Goal: Task Accomplishment & Management: Manage account settings

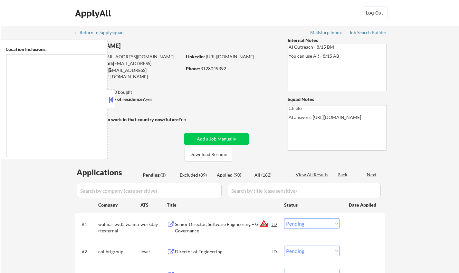
select select ""pending""
click at [112, 98] on button at bounding box center [110, 100] width 7 height 10
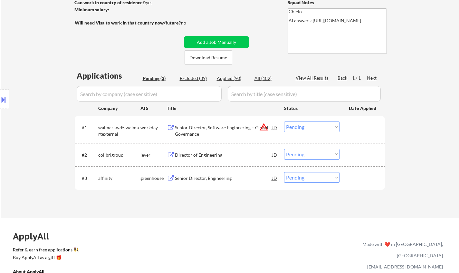
scroll to position [32, 0]
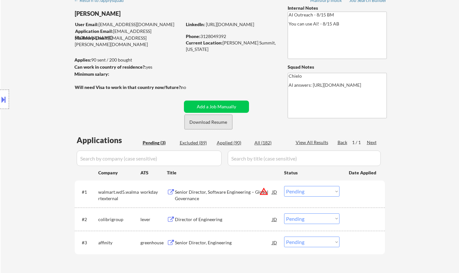
drag, startPoint x: 211, startPoint y: 121, endPoint x: 203, endPoint y: 25, distance: 96.5
click at [211, 122] on button "Download Resume" at bounding box center [208, 122] width 48 height 14
click at [199, 218] on div "Director of Engineering" at bounding box center [223, 219] width 97 height 6
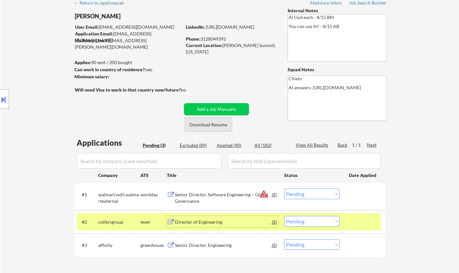
scroll to position [129, 0]
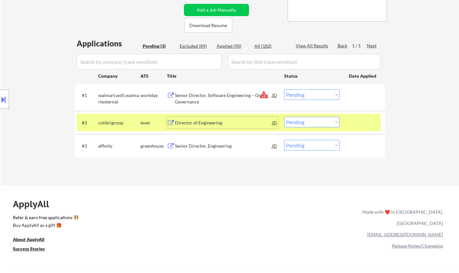
click at [313, 121] on select "Choose an option... Pending Applied Excluded (Questions) Excluded (Expired) Exc…" at bounding box center [311, 122] width 55 height 11
click at [284, 117] on select "Choose an option... Pending Applied Excluded (Questions) Excluded (Expired) Exc…" at bounding box center [311, 122] width 55 height 11
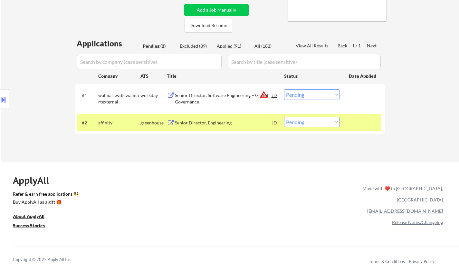
click at [205, 125] on div "Senior Director, Engineering" at bounding box center [223, 122] width 97 height 6
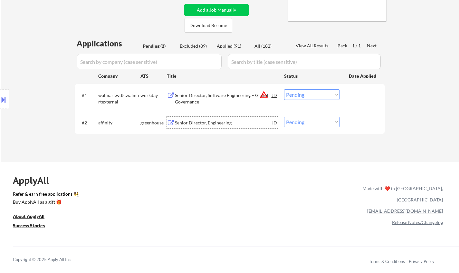
drag, startPoint x: 306, startPoint y: 123, endPoint x: 312, endPoint y: 127, distance: 7.5
click at [306, 123] on select "Choose an option... Pending Applied Excluded (Questions) Excluded (Expired) Exc…" at bounding box center [311, 122] width 55 height 11
select select ""excluded__bad_match_""
click at [284, 117] on select "Choose an option... Pending Applied Excluded (Questions) Excluded (Expired) Exc…" at bounding box center [311, 122] width 55 height 11
click at [275, 92] on div "JD" at bounding box center [274, 95] width 6 height 12
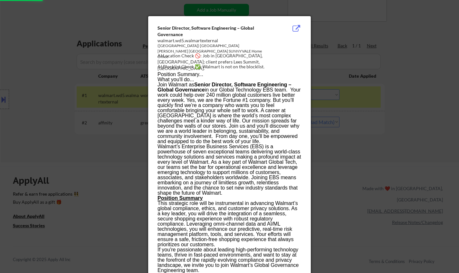
click at [359, 175] on div at bounding box center [229, 136] width 459 height 273
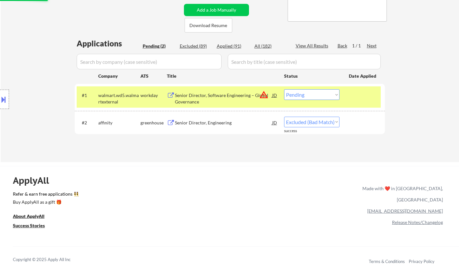
drag, startPoint x: 326, startPoint y: 94, endPoint x: 327, endPoint y: 99, distance: 4.6
click at [326, 94] on select "Choose an option... Pending Applied Excluded (Questions) Excluded (Expired) Exc…" at bounding box center [311, 94] width 55 height 11
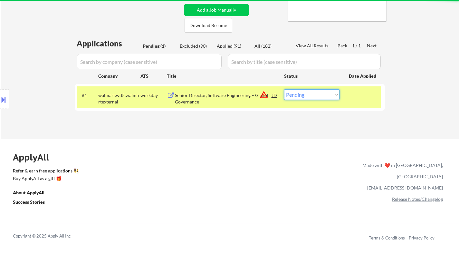
select select ""excluded__location_""
click at [284, 89] on select "Choose an option... Pending Applied Excluded (Questions) Excluded (Expired) Exc…" at bounding box center [311, 94] width 55 height 11
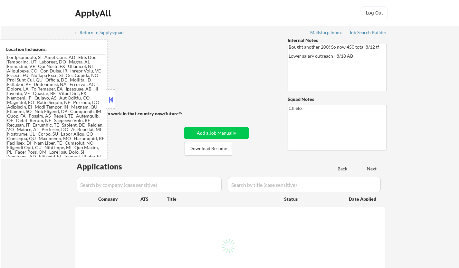
select select ""pending""
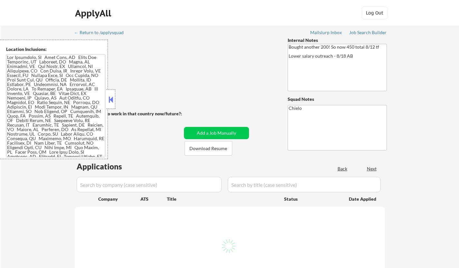
select select ""pending""
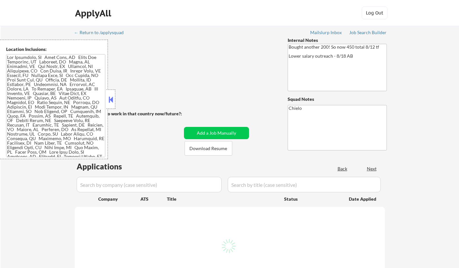
select select ""pending""
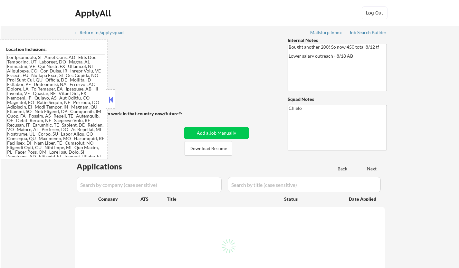
select select ""pending""
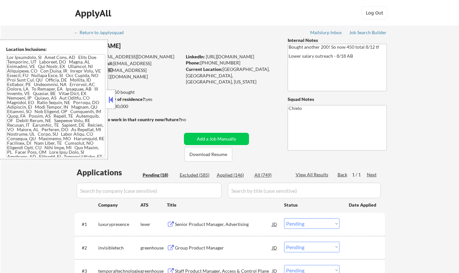
drag, startPoint x: 113, startPoint y: 104, endPoint x: 175, endPoint y: 146, distance: 74.7
click at [113, 104] on div at bounding box center [110, 99] width 9 height 19
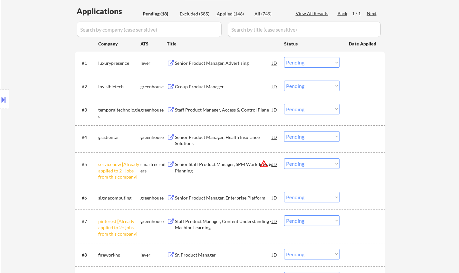
scroll to position [97, 0]
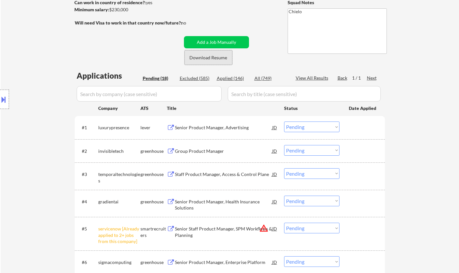
click at [210, 56] on button "Download Resume" at bounding box center [208, 57] width 48 height 14
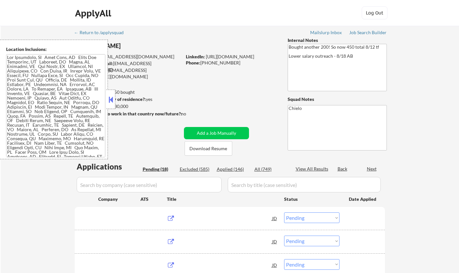
select select ""pending""
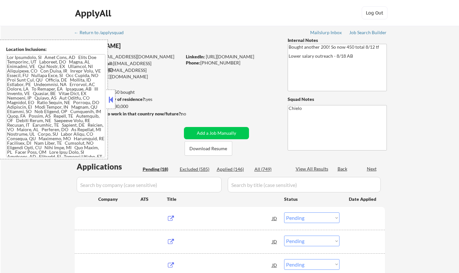
select select ""pending""
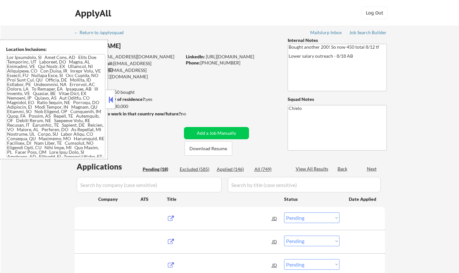
select select ""pending""
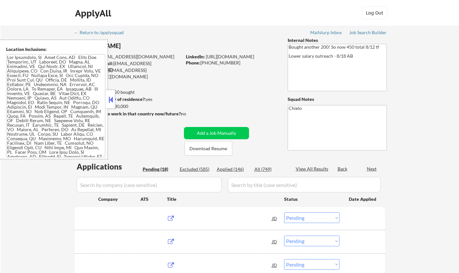
select select ""pending""
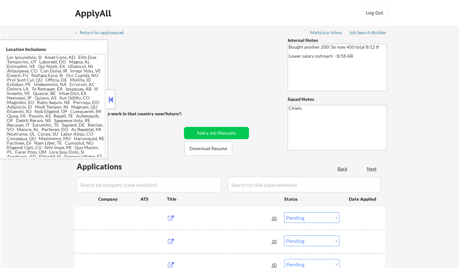
select select ""pending""
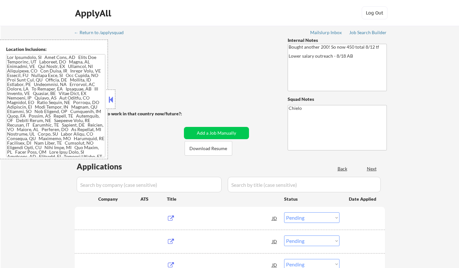
select select ""pending""
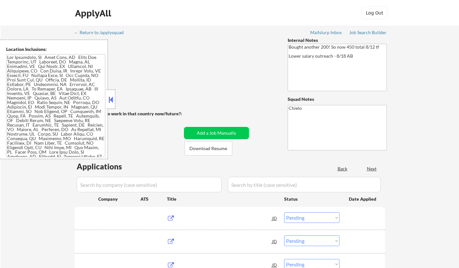
select select ""pending""
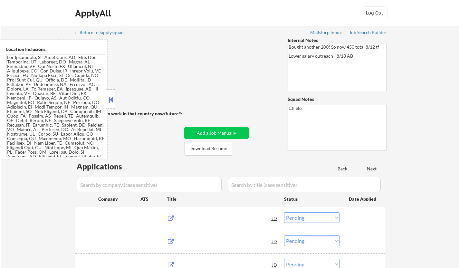
select select ""pending""
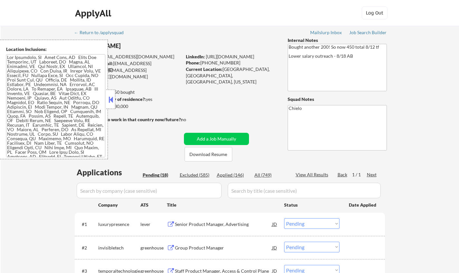
click at [108, 101] on button at bounding box center [110, 100] width 7 height 10
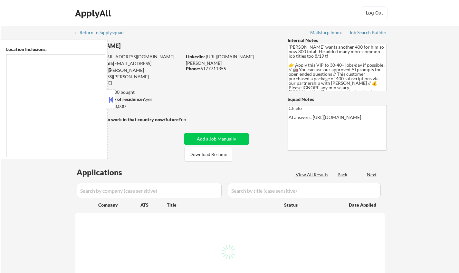
select select ""pending""
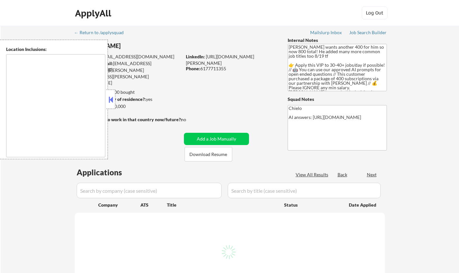
select select ""pending""
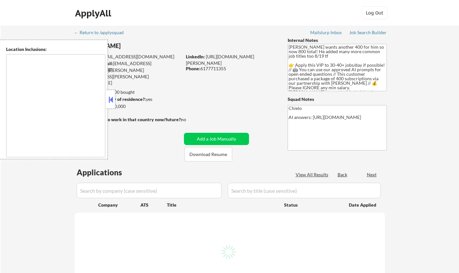
select select ""pending""
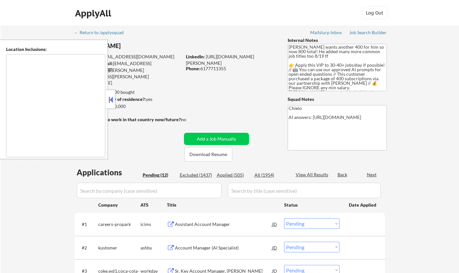
type textarea "Cambridge, MA Somerville, MA Brookline, MA Newton, MA Quincy, MA Medford, MA Ma…"
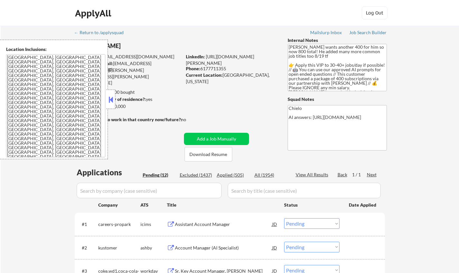
click at [112, 103] on button at bounding box center [110, 100] width 7 height 10
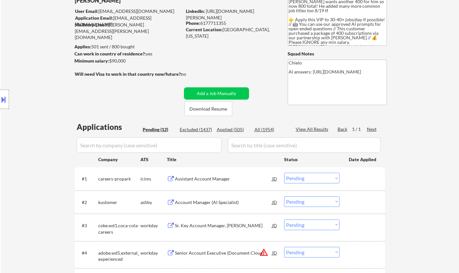
scroll to position [64, 0]
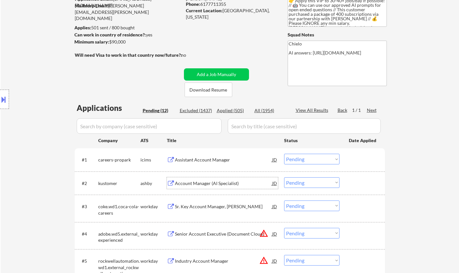
click at [209, 183] on div "Account Manager (AI Specialist)" at bounding box center [223, 183] width 97 height 6
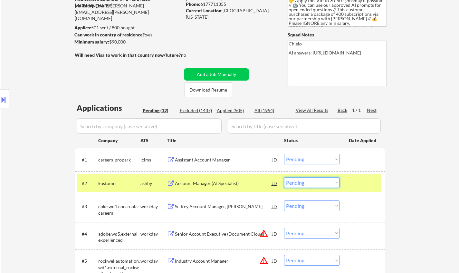
click at [329, 183] on select "Choose an option... Pending Applied Excluded (Questions) Excluded (Expired) Exc…" at bounding box center [311, 182] width 55 height 11
click at [284, 177] on select "Choose an option... Pending Applied Excluded (Questions) Excluded (Expired) Exc…" at bounding box center [311, 182] width 55 height 11
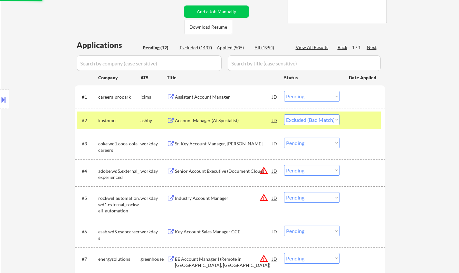
scroll to position [129, 0]
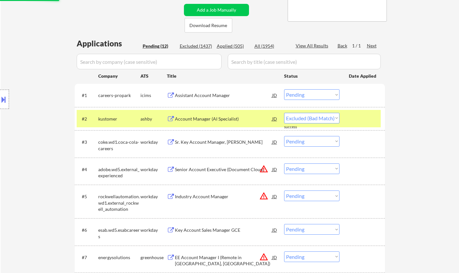
select select ""pending""
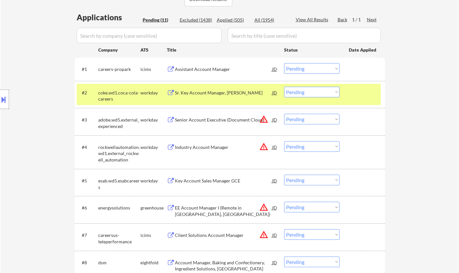
scroll to position [161, 0]
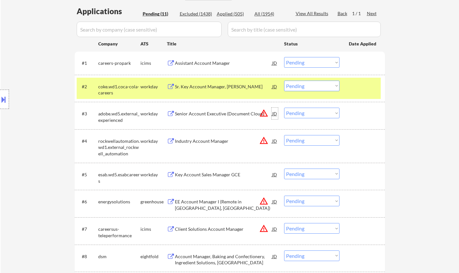
click at [276, 113] on div "JD" at bounding box center [274, 114] width 6 height 12
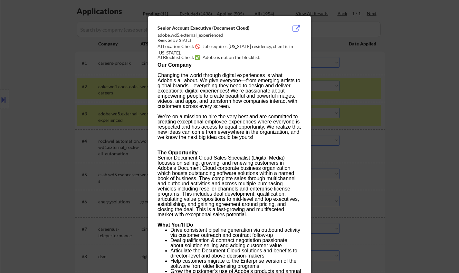
click at [410, 162] on div at bounding box center [229, 136] width 459 height 273
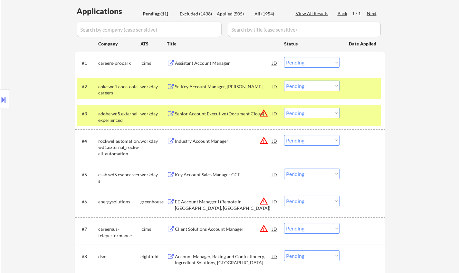
click at [0, 101] on button at bounding box center [3, 99] width 7 height 11
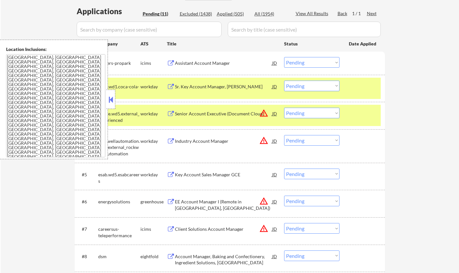
drag, startPoint x: 390, startPoint y: 162, endPoint x: 312, endPoint y: 119, distance: 88.5
click at [390, 161] on div "← Return to /applysquad Mailslurp Inbox Job Search Builder Shane Wilmoth User E…" at bounding box center [229, 117] width 321 height 504
click at [286, 107] on div "#3 adobe.wd5.external_experienced workday Senior Account Executive (Document Cl…" at bounding box center [229, 115] width 304 height 21
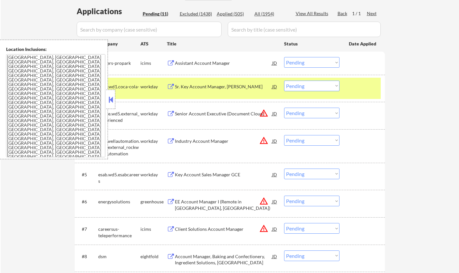
click at [310, 116] on select "Choose an option... Pending Applied Excluded (Questions) Excluded (Expired) Exc…" at bounding box center [311, 113] width 55 height 11
click at [284, 108] on select "Choose an option... Pending Applied Excluded (Questions) Excluded (Expired) Exc…" at bounding box center [311, 113] width 55 height 11
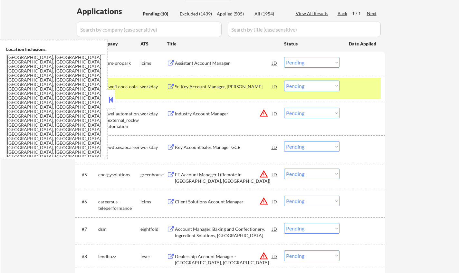
click at [303, 115] on select "Choose an option... Pending Applied Excluded (Questions) Excluded (Expired) Exc…" at bounding box center [311, 113] width 55 height 11
click at [273, 115] on div "JD" at bounding box center [274, 114] width 6 height 12
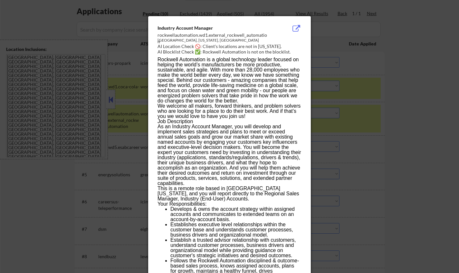
click at [400, 118] on div at bounding box center [229, 136] width 459 height 273
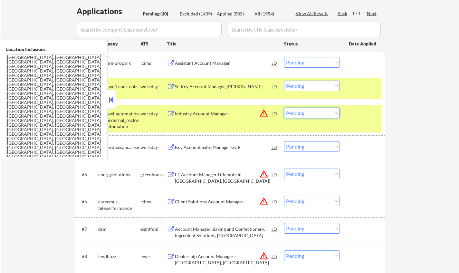
click at [303, 114] on select "Choose an option... Pending Applied Excluded (Questions) Excluded (Expired) Exc…" at bounding box center [311, 113] width 55 height 11
click at [284, 108] on select "Choose an option... Pending Applied Excluded (Questions) Excluded (Expired) Exc…" at bounding box center [311, 113] width 55 height 11
select select ""pending""
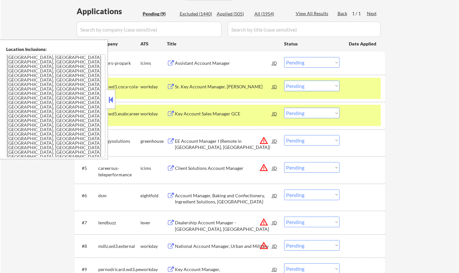
click at [304, 139] on select "Choose an option... Pending Applied Excluded (Questions) Excluded (Expired) Exc…" at bounding box center [311, 140] width 55 height 11
click at [284, 135] on select "Choose an option... Pending Applied Excluded (Questions) Excluded (Expired) Exc…" at bounding box center [311, 140] width 55 height 11
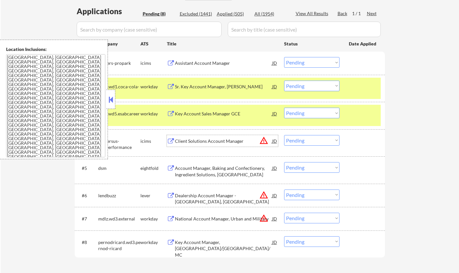
click at [270, 140] on div "Client Solutions Account Manager" at bounding box center [223, 141] width 97 height 6
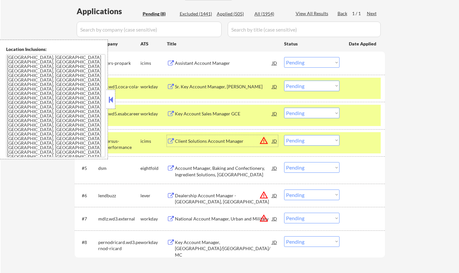
click at [311, 143] on select "Choose an option... Pending Applied Excluded (Questions) Excluded (Expired) Exc…" at bounding box center [311, 140] width 55 height 11
click at [284, 135] on select "Choose an option... Pending Applied Excluded (Questions) Excluded (Expired) Exc…" at bounding box center [311, 140] width 55 height 11
select select ""pending""
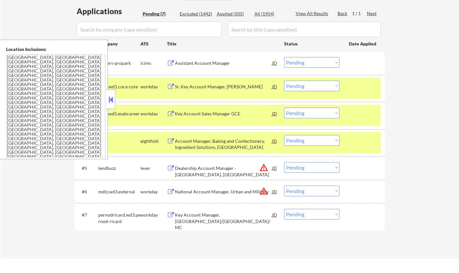
click at [316, 169] on select "Choose an option... Pending Applied Excluded (Questions) Excluded (Expired) Exc…" at bounding box center [311, 167] width 55 height 11
click at [284, 162] on select "Choose an option... Pending Applied Excluded (Questions) Excluded (Expired) Exc…" at bounding box center [311, 167] width 55 height 11
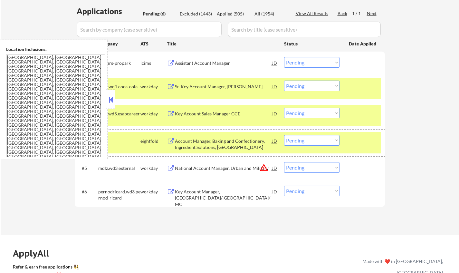
click at [301, 171] on select "Choose an option... Pending Applied Excluded (Questions) Excluded (Expired) Exc…" at bounding box center [311, 167] width 55 height 11
click at [284, 162] on select "Choose an option... Pending Applied Excluded (Questions) Excluded (Expired) Exc…" at bounding box center [311, 167] width 55 height 11
click at [108, 95] on button at bounding box center [110, 100] width 7 height 10
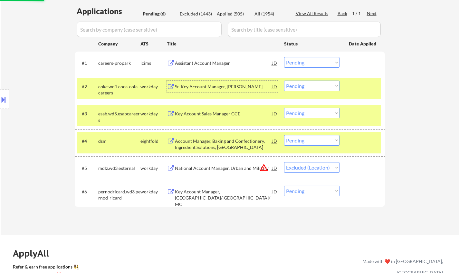
click at [206, 85] on div "Sr. Key Account Manager, Ahold Delhaize" at bounding box center [223, 86] width 97 height 6
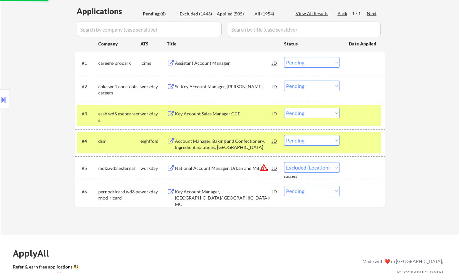
select select ""pending""
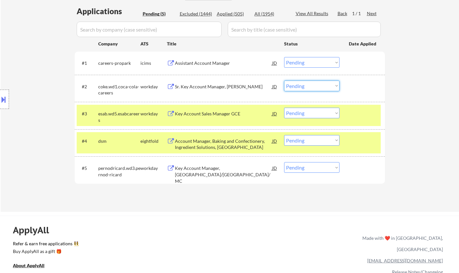
click at [309, 87] on select "Choose an option... Pending Applied Excluded (Questions) Excluded (Expired) Exc…" at bounding box center [311, 85] width 55 height 11
click at [284, 80] on select "Choose an option... Pending Applied Excluded (Questions) Excluded (Expired) Exc…" at bounding box center [311, 85] width 55 height 11
select select ""pending""
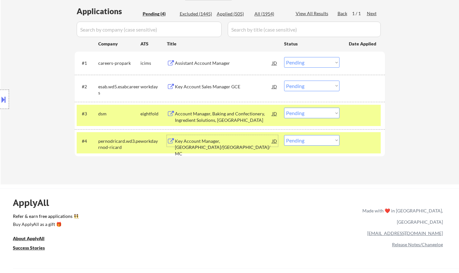
click at [202, 142] on div "Key Account Manager, MD/DC/MC" at bounding box center [223, 147] width 97 height 19
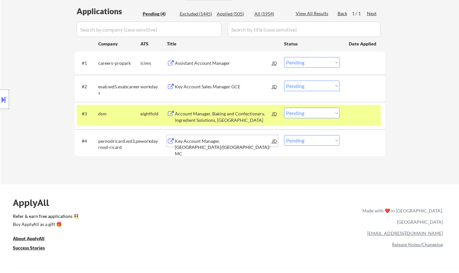
click at [312, 141] on select "Choose an option... Pending Applied Excluded (Questions) Excluded (Expired) Exc…" at bounding box center [311, 140] width 55 height 11
select select ""excluded__bad_match_""
click at [284, 135] on select "Choose an option... Pending Applied Excluded (Questions) Excluded (Expired) Exc…" at bounding box center [311, 140] width 55 height 11
click at [204, 60] on div "Assistant Account Manager" at bounding box center [223, 63] width 97 height 12
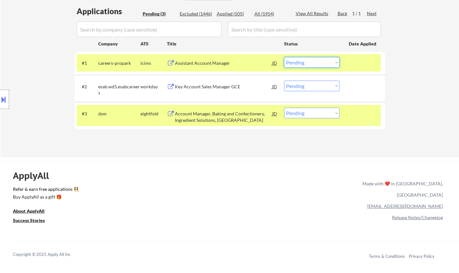
drag, startPoint x: 309, startPoint y: 60, endPoint x: 309, endPoint y: 67, distance: 6.8
click at [309, 60] on select "Choose an option... Pending Applied Excluded (Questions) Excluded (Expired) Exc…" at bounding box center [311, 62] width 55 height 11
click at [313, 61] on select "Choose an option... Pending Applied Excluded (Questions) Excluded (Expired) Exc…" at bounding box center [311, 62] width 55 height 11
click at [284, 57] on select "Choose an option... Pending Applied Excluded (Questions) Excluded (Expired) Exc…" at bounding box center [311, 62] width 55 height 11
select select ""pending""
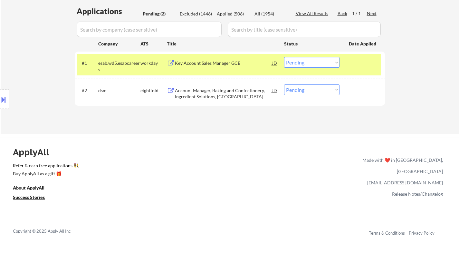
click at [205, 91] on div "Account Manager, Baking and Confectionery, Ingredient Solutions, North America" at bounding box center [223, 93] width 97 height 13
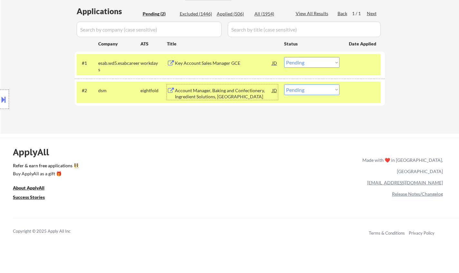
click at [315, 90] on select "Choose an option... Pending Applied Excluded (Questions) Excluded (Expired) Exc…" at bounding box center [311, 89] width 55 height 11
select select ""excluded__bad_match_""
click at [284, 84] on select "Choose an option... Pending Applied Excluded (Questions) Excluded (Expired) Exc…" at bounding box center [311, 89] width 55 height 11
click at [211, 63] on div "Key Account Sales Manager GCE" at bounding box center [223, 63] width 97 height 6
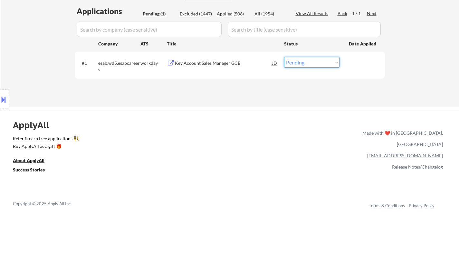
drag, startPoint x: 313, startPoint y: 60, endPoint x: 313, endPoint y: 65, distance: 5.2
click at [313, 61] on select "Choose an option... Pending Applied Excluded (Questions) Excluded (Expired) Exc…" at bounding box center [311, 62] width 55 height 11
select select ""excluded__bad_match_""
click at [284, 57] on select "Choose an option... Pending Applied Excluded (Questions) Excluded (Expired) Exc…" at bounding box center [311, 62] width 55 height 11
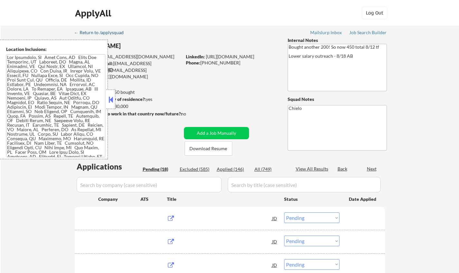
select select ""pending""
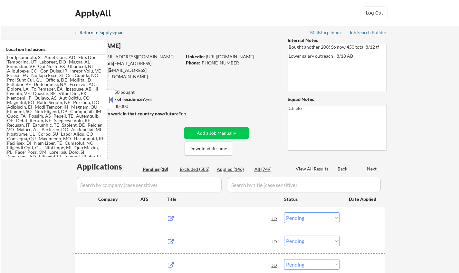
select select ""pending""
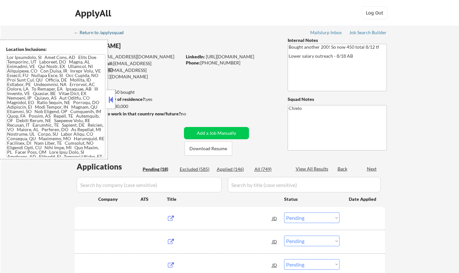
select select ""pending""
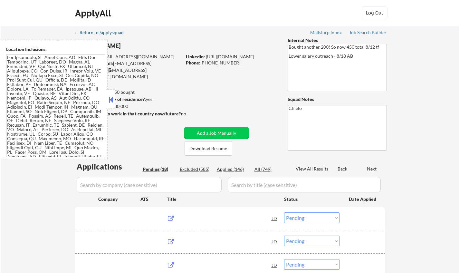
select select ""pending""
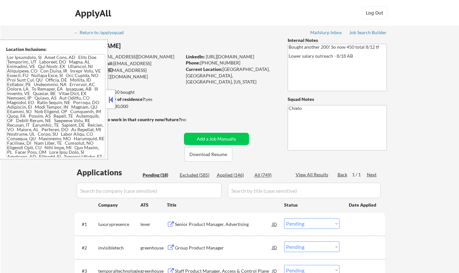
drag, startPoint x: 111, startPoint y: 93, endPoint x: 117, endPoint y: 97, distance: 6.3
click at [111, 93] on div at bounding box center [110, 99] width 9 height 19
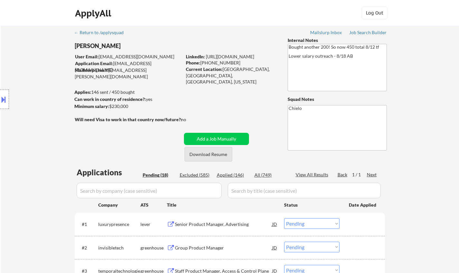
click at [212, 154] on button "Download Resume" at bounding box center [208, 154] width 48 height 14
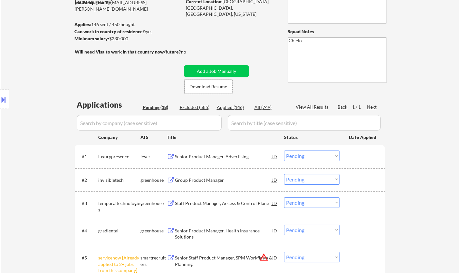
scroll to position [97, 0]
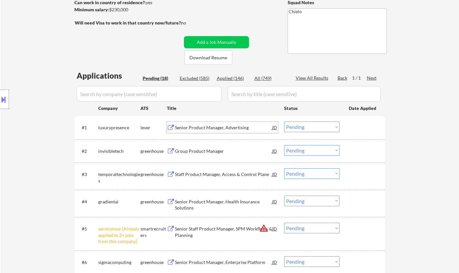
click at [210, 128] on div "Senior Product Manager, Advertising" at bounding box center [223, 127] width 97 height 6
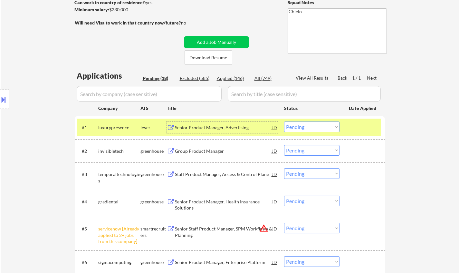
drag, startPoint x: 299, startPoint y: 126, endPoint x: 304, endPoint y: 130, distance: 6.6
click at [299, 127] on select "Choose an option... Pending Applied Excluded (Questions) Excluded (Expired) Exc…" at bounding box center [311, 126] width 55 height 11
click at [284, 121] on select "Choose an option... Pending Applied Excluded (Questions) Excluded (Expired) Exc…" at bounding box center [311, 126] width 55 height 11
select select ""pending""
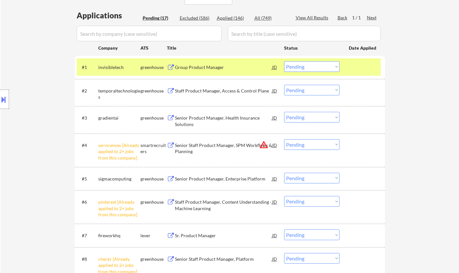
scroll to position [193, 0]
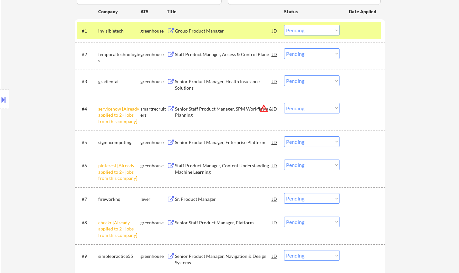
drag, startPoint x: 314, startPoint y: 106, endPoint x: 313, endPoint y: 111, distance: 5.3
click at [313, 106] on select "Choose an option... Pending Applied Excluded (Questions) Excluded (Expired) Exc…" at bounding box center [311, 108] width 55 height 11
click at [284, 103] on select "Choose an option... Pending Applied Excluded (Questions) Excluded (Expired) Exc…" at bounding box center [311, 108] width 55 height 11
select select ""pending""
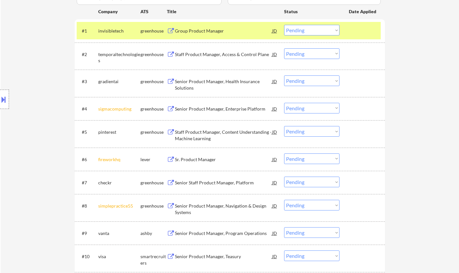
click at [308, 110] on select "Choose an option... Pending Applied Excluded (Questions) Excluded (Expired) Exc…" at bounding box center [311, 108] width 55 height 11
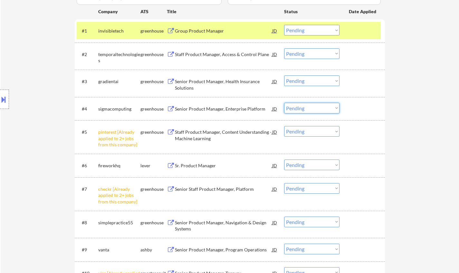
click at [433, 146] on div "← Return to /applysquad Mailslurp Inbox Job Search Builder Taegh Sokhey User Em…" at bounding box center [230, 166] width 458 height 667
click at [315, 128] on select "Choose an option... Pending Applied Excluded (Questions) Excluded (Expired) Exc…" at bounding box center [311, 131] width 55 height 11
click at [284, 126] on select "Choose an option... Pending Applied Excluded (Questions) Excluded (Expired) Exc…" at bounding box center [311, 131] width 55 height 11
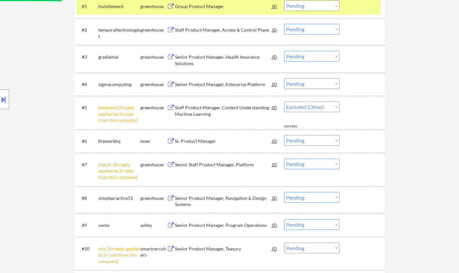
scroll to position [225, 0]
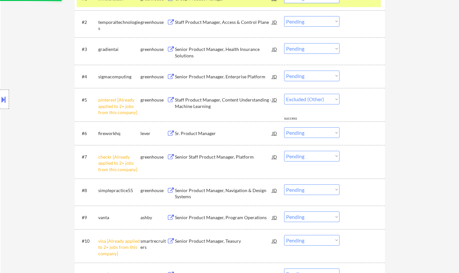
select select ""pending""
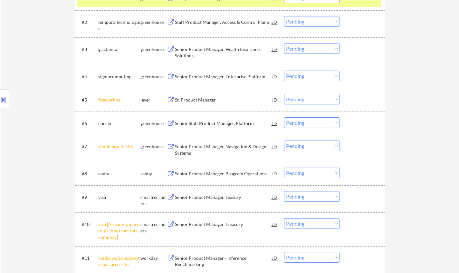
scroll to position [193, 0]
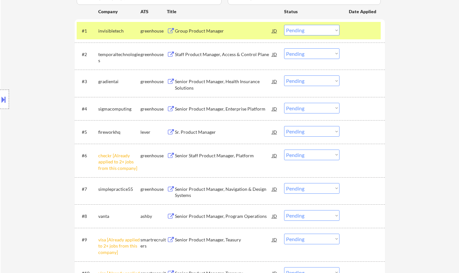
drag, startPoint x: 320, startPoint y: 155, endPoint x: 318, endPoint y: 159, distance: 4.2
click at [320, 155] on select "Choose an option... Pending Applied Excluded (Questions) Excluded (Expired) Exc…" at bounding box center [311, 154] width 55 height 11
click at [284, 149] on select "Choose an option... Pending Applied Excluded (Questions) Excluded (Expired) Exc…" at bounding box center [311, 154] width 55 height 11
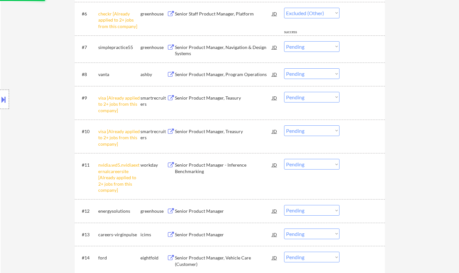
scroll to position [354, 0]
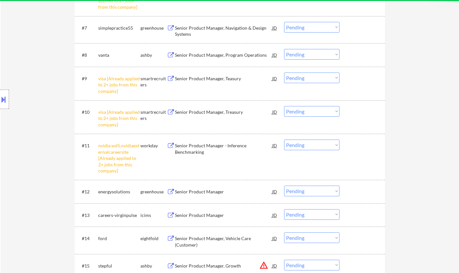
select select ""pending""
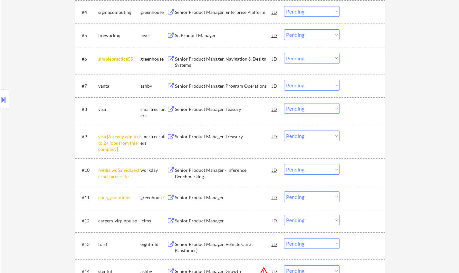
scroll to position [322, 0]
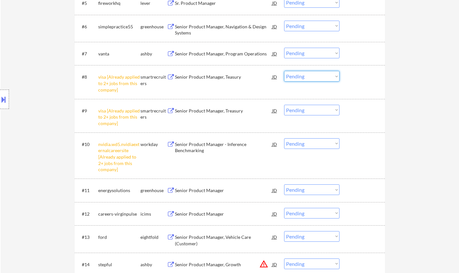
drag, startPoint x: 323, startPoint y: 75, endPoint x: 321, endPoint y: 80, distance: 5.3
click at [322, 75] on select "Choose an option... Pending Applied Excluded (Questions) Excluded (Expired) Exc…" at bounding box center [311, 76] width 55 height 11
click at [284, 71] on select "Choose an option... Pending Applied Excluded (Questions) Excluded (Expired) Exc…" at bounding box center [311, 76] width 55 height 11
select select ""pending""
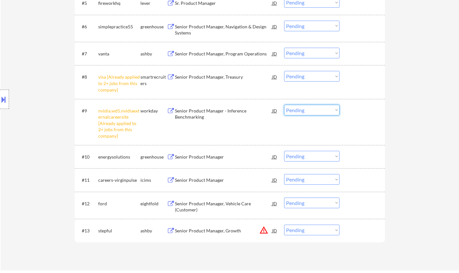
click at [315, 113] on select "Choose an option... Pending Applied Excluded (Questions) Excluded (Expired) Exc…" at bounding box center [311, 110] width 55 height 11
click at [284, 105] on select "Choose an option... Pending Applied Excluded (Questions) Excluded (Expired) Exc…" at bounding box center [311, 110] width 55 height 11
click at [309, 77] on select "Choose an option... Pending Applied Excluded (Questions) Excluded (Expired) Exc…" at bounding box center [311, 76] width 55 height 11
select select ""pending""
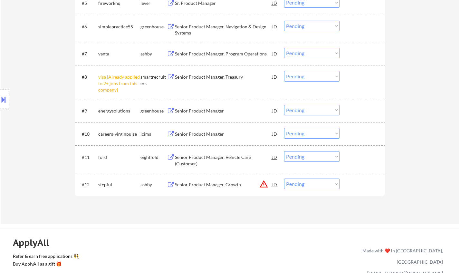
click at [322, 80] on select "Choose an option... Pending Applied Excluded (Questions) Excluded (Expired) Exc…" at bounding box center [311, 76] width 55 height 11
click at [284, 71] on select "Choose an option... Pending Applied Excluded (Questions) Excluded (Expired) Exc…" at bounding box center [311, 76] width 55 height 11
select select ""pending""
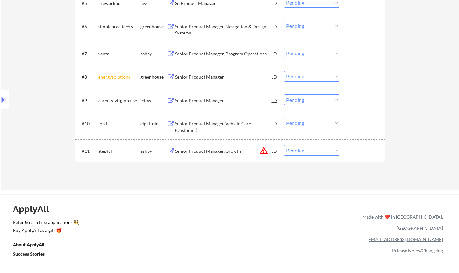
click at [273, 151] on div "JD" at bounding box center [274, 151] width 6 height 12
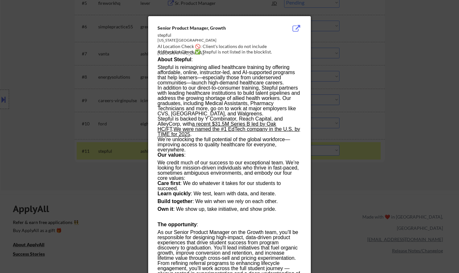
click at [381, 206] on div at bounding box center [229, 136] width 459 height 273
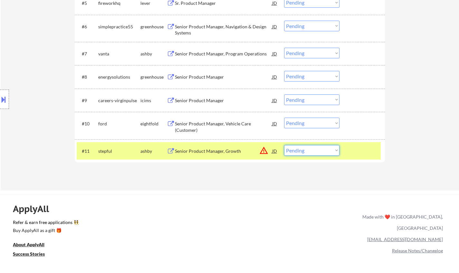
drag, startPoint x: 313, startPoint y: 148, endPoint x: 314, endPoint y: 155, distance: 6.8
click at [313, 148] on select "Choose an option... Pending Applied Excluded (Questions) Excluded (Expired) Exc…" at bounding box center [311, 150] width 55 height 11
select select ""excluded__location_""
click at [284, 145] on select "Choose an option... Pending Applied Excluded (Questions) Excluded (Expired) Exc…" at bounding box center [311, 150] width 55 height 11
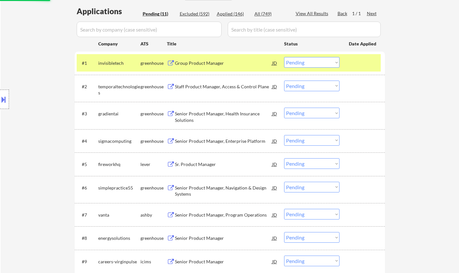
scroll to position [129, 0]
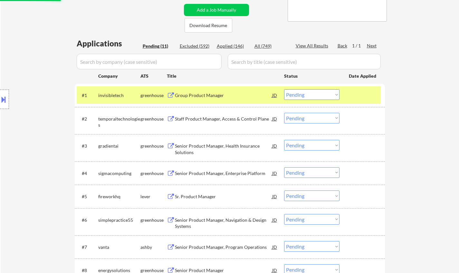
click at [199, 93] on div "Group Product Manager" at bounding box center [223, 95] width 97 height 6
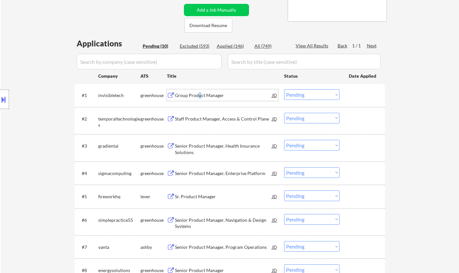
click at [311, 93] on select "Choose an option... Pending Applied Excluded (Questions) Excluded (Expired) Exc…" at bounding box center [311, 94] width 55 height 11
click at [284, 89] on select "Choose an option... Pending Applied Excluded (Questions) Excluded (Expired) Exc…" at bounding box center [311, 94] width 55 height 11
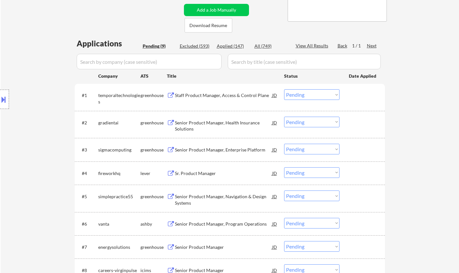
click at [221, 93] on div "Staff Product Manager, Access & Control Plane" at bounding box center [223, 95] width 97 height 6
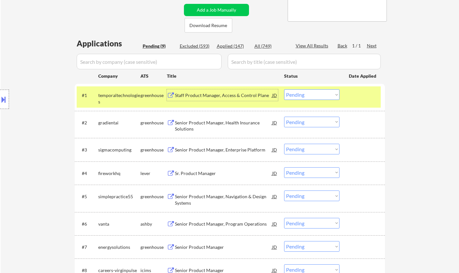
click at [317, 90] on select "Choose an option... Pending Applied Excluded (Questions) Excluded (Expired) Exc…" at bounding box center [311, 94] width 55 height 11
click at [284, 89] on select "Choose an option... Pending Applied Excluded (Questions) Excluded (Expired) Exc…" at bounding box center [311, 94] width 55 height 11
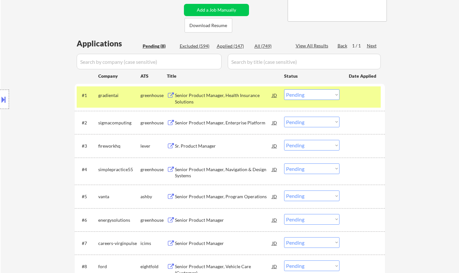
click at [199, 94] on div "Senior Product Manager, Health Insurance Solutions" at bounding box center [223, 98] width 97 height 13
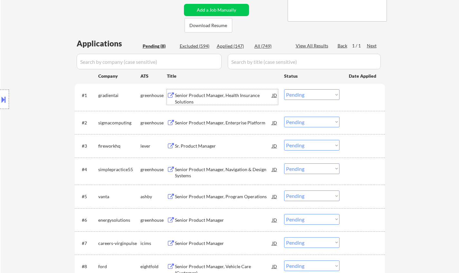
click at [314, 94] on select "Choose an option... Pending Applied Excluded (Questions) Excluded (Expired) Exc…" at bounding box center [311, 94] width 55 height 11
click at [284, 89] on select "Choose an option... Pending Applied Excluded (Questions) Excluded (Expired) Exc…" at bounding box center [311, 94] width 55 height 11
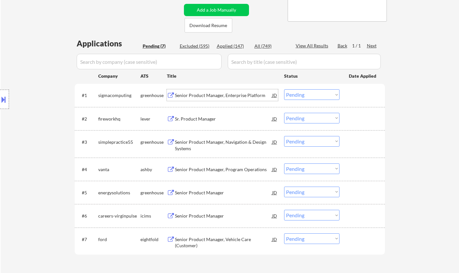
click at [213, 97] on div "Senior Product Manager, Enterprise Platform" at bounding box center [223, 95] width 97 height 6
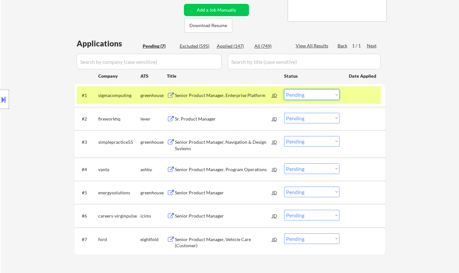
drag, startPoint x: 311, startPoint y: 96, endPoint x: 313, endPoint y: 99, distance: 3.9
click at [311, 96] on select "Choose an option... Pending Applied Excluded (Questions) Excluded (Expired) Exc…" at bounding box center [311, 94] width 55 height 11
click at [284, 89] on select "Choose an option... Pending Applied Excluded (Questions) Excluded (Expired) Exc…" at bounding box center [311, 94] width 55 height 11
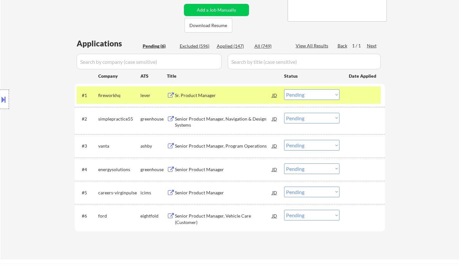
click at [196, 94] on div "Sr. Product Manager" at bounding box center [223, 95] width 97 height 6
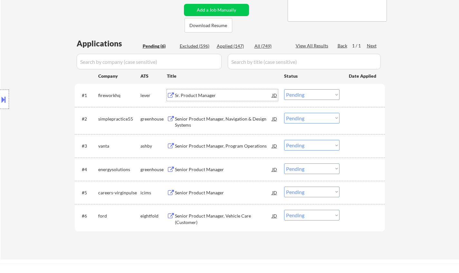
drag, startPoint x: 307, startPoint y: 93, endPoint x: 313, endPoint y: 95, distance: 5.7
click at [307, 93] on select "Choose an option... Pending Applied Excluded (Questions) Excluded (Expired) Exc…" at bounding box center [311, 94] width 55 height 11
click at [284, 89] on select "Choose an option... Pending Applied Excluded (Questions) Excluded (Expired) Exc…" at bounding box center [311, 94] width 55 height 11
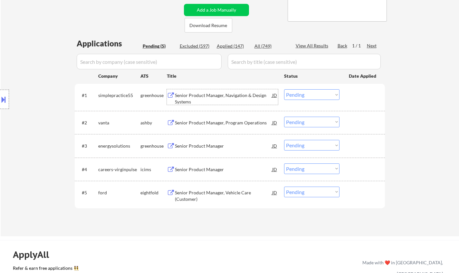
click at [216, 96] on div "Senior Product Manager, Navigation & Design Systems" at bounding box center [223, 98] width 97 height 13
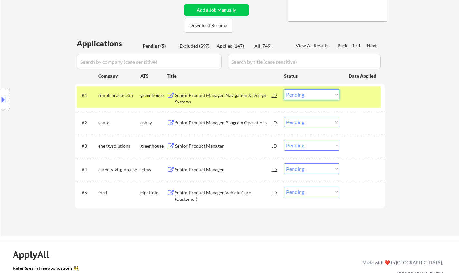
click at [317, 99] on select "Choose an option... Pending Applied Excluded (Questions) Excluded (Expired) Exc…" at bounding box center [311, 94] width 55 height 11
click at [284, 89] on select "Choose an option... Pending Applied Excluded (Questions) Excluded (Expired) Exc…" at bounding box center [311, 94] width 55 height 11
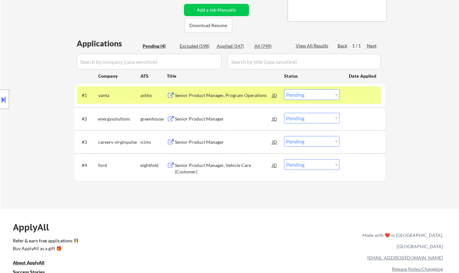
click at [211, 93] on div "Senior Product Manager, Program Operations" at bounding box center [223, 95] width 97 height 6
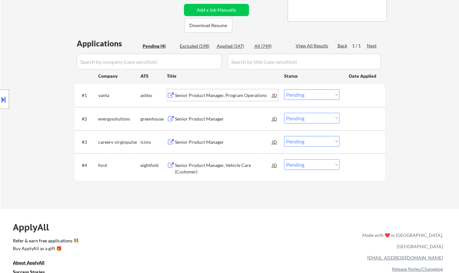
click at [302, 93] on select "Choose an option... Pending Applied Excluded (Questions) Excluded (Expired) Exc…" at bounding box center [311, 94] width 55 height 11
click at [284, 89] on select "Choose an option... Pending Applied Excluded (Questions) Excluded (Expired) Exc…" at bounding box center [311, 94] width 55 height 11
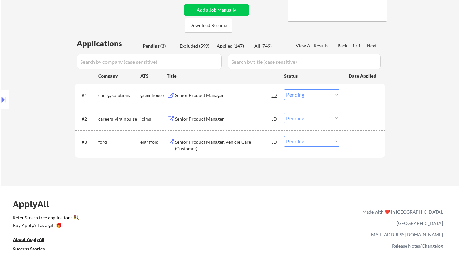
click at [196, 96] on div "Senior Product Manager" at bounding box center [223, 95] width 97 height 6
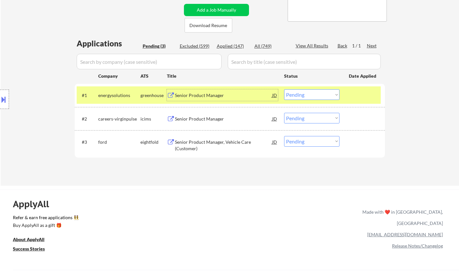
click at [305, 92] on select "Choose an option... Pending Applied Excluded (Questions) Excluded (Expired) Exc…" at bounding box center [311, 94] width 55 height 11
click at [284, 89] on select "Choose an option... Pending Applied Excluded (Questions) Excluded (Expired) Exc…" at bounding box center [311, 94] width 55 height 11
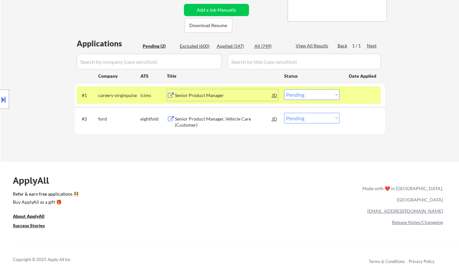
click at [203, 94] on div "Senior Product Manager" at bounding box center [223, 95] width 97 height 6
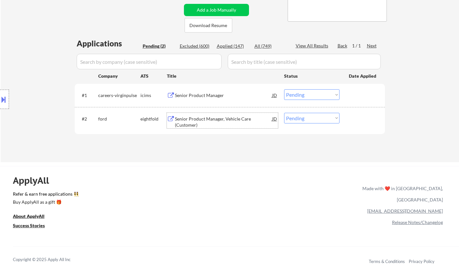
click at [197, 121] on div "Senior Product Manager, Vehicle Care (Customer)" at bounding box center [223, 122] width 97 height 13
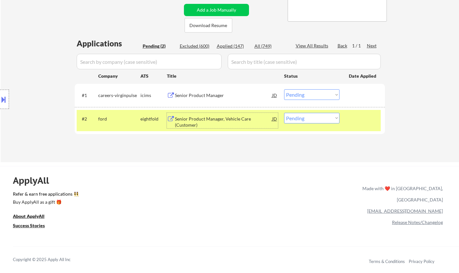
click at [316, 95] on select "Choose an option... Pending Applied Excluded (Questions) Excluded (Expired) Exc…" at bounding box center [311, 94] width 55 height 11
click at [284, 89] on select "Choose an option... Pending Applied Excluded (Questions) Excluded (Expired) Exc…" at bounding box center [311, 94] width 55 height 11
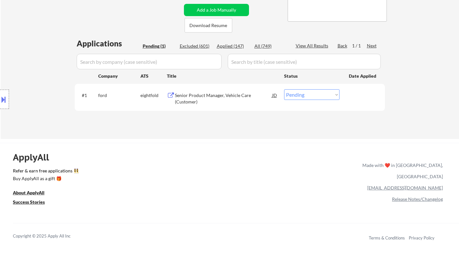
drag, startPoint x: 304, startPoint y: 92, endPoint x: 314, endPoint y: 99, distance: 11.9
click at [306, 93] on select "Choose an option... Pending Applied Excluded (Questions) Excluded (Expired) Exc…" at bounding box center [311, 94] width 55 height 11
select select ""excluded__bad_match_""
click at [284, 89] on select "Choose an option... Pending Applied Excluded (Questions) Excluded (Expired) Exc…" at bounding box center [311, 94] width 55 height 11
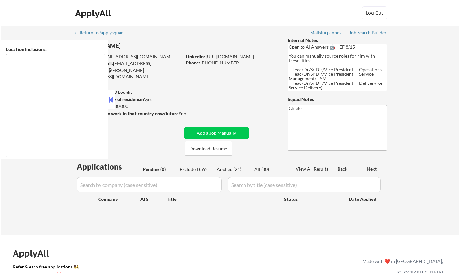
type textarea "[GEOGRAPHIC_DATA], [GEOGRAPHIC_DATA] [GEOGRAPHIC_DATA], [GEOGRAPHIC_DATA] [GEOG…"
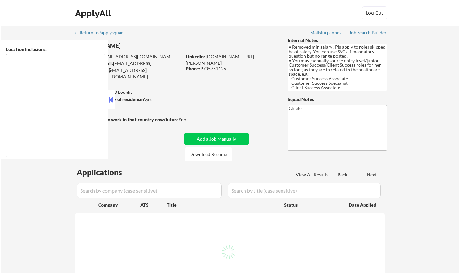
click at [110, 100] on button at bounding box center [110, 100] width 7 height 10
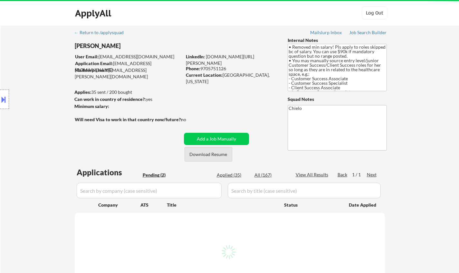
select select ""pending""
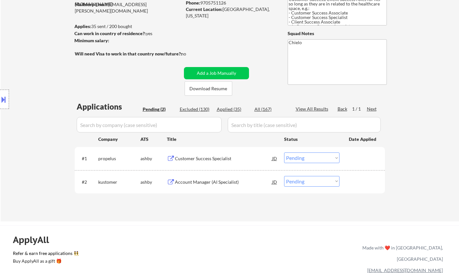
scroll to position [97, 0]
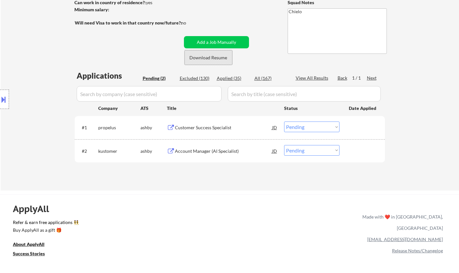
click at [209, 61] on button "Download Resume" at bounding box center [208, 57] width 48 height 14
click at [198, 123] on div "Customer Success Specialist" at bounding box center [223, 127] width 97 height 12
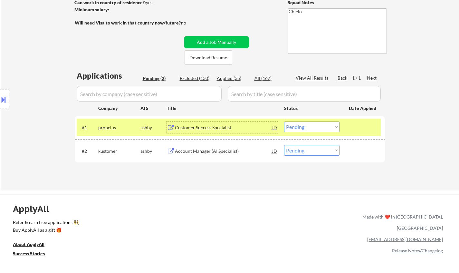
click at [311, 128] on select "Choose an option... Pending Applied Excluded (Questions) Excluded (Expired) Exc…" at bounding box center [311, 126] width 55 height 11
click at [284, 121] on select "Choose an option... Pending Applied Excluded (Questions) Excluded (Expired) Exc…" at bounding box center [311, 126] width 55 height 11
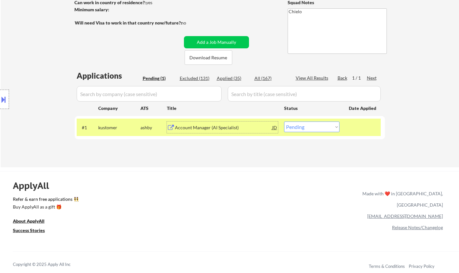
click at [204, 125] on div "Account Manager (AI Specialist)" at bounding box center [223, 127] width 97 height 6
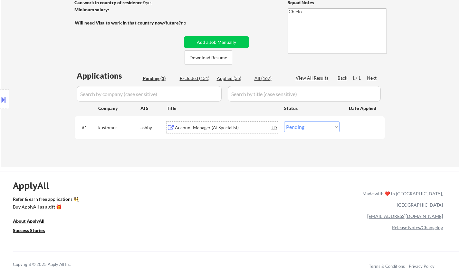
click at [303, 131] on select "Choose an option... Pending Applied Excluded (Questions) Excluded (Expired) Exc…" at bounding box center [311, 126] width 55 height 11
select select ""excluded__bad_match_""
click at [284, 121] on select "Choose an option... Pending Applied Excluded (Questions) Excluded (Expired) Exc…" at bounding box center [311, 126] width 55 height 11
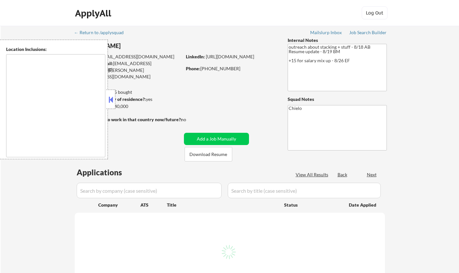
type textarea "[GEOGRAPHIC_DATA], [GEOGRAPHIC_DATA] [GEOGRAPHIC_DATA], [GEOGRAPHIC_DATA] [GEOG…"
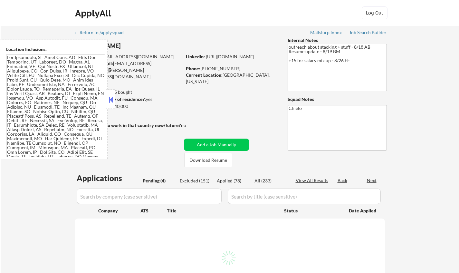
select select ""pending""
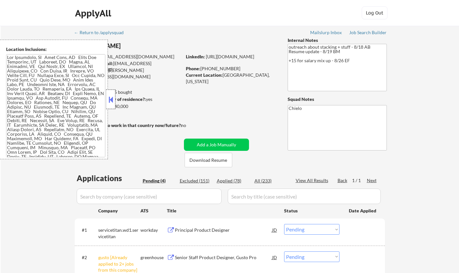
drag, startPoint x: 111, startPoint y: 94, endPoint x: 149, endPoint y: 171, distance: 86.5
click at [111, 94] on div at bounding box center [110, 99] width 9 height 19
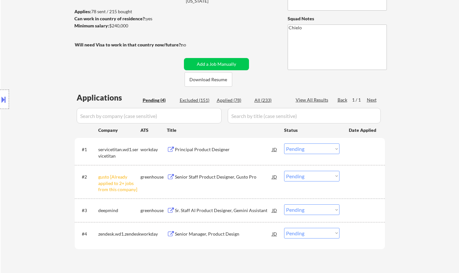
scroll to position [97, 0]
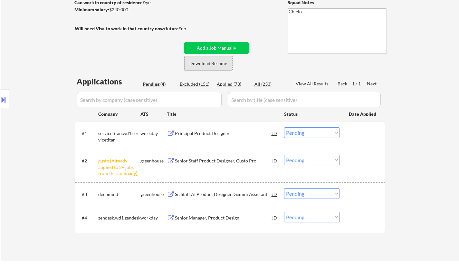
click at [211, 64] on button "Download Resume" at bounding box center [208, 63] width 48 height 14
drag, startPoint x: 297, startPoint y: 155, endPoint x: 305, endPoint y: 163, distance: 11.2
click at [297, 155] on select "Choose an option... Pending Applied Excluded (Questions) Excluded (Expired) Exc…" at bounding box center [311, 160] width 55 height 11
click at [284, 155] on select "Choose an option... Pending Applied Excluded (Questions) Excluded (Expired) Exc…" at bounding box center [311, 160] width 55 height 11
select select ""pending""
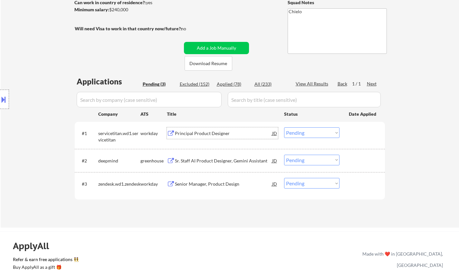
click at [196, 134] on div "Principal Product Designer" at bounding box center [223, 133] width 97 height 6
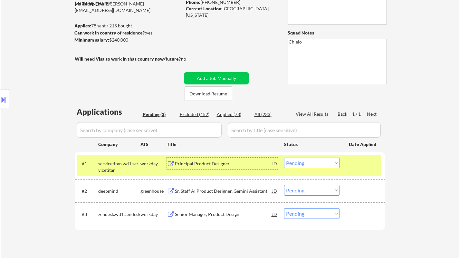
scroll to position [129, 0]
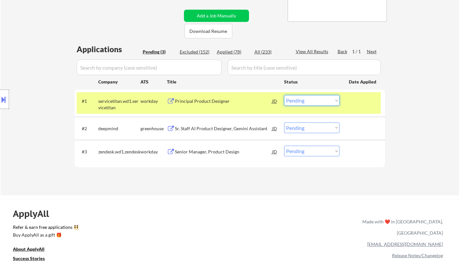
click at [303, 99] on select "Choose an option... Pending Applied Excluded (Questions) Excluded (Expired) Exc…" at bounding box center [311, 100] width 55 height 11
click at [284, 95] on select "Choose an option... Pending Applied Excluded (Questions) Excluded (Expired) Exc…" at bounding box center [311, 100] width 55 height 11
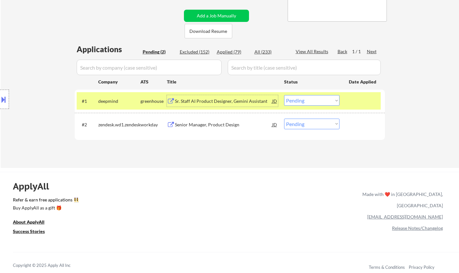
click at [207, 98] on div "Sr. Staff AI Product Designer, Gemini Assistant" at bounding box center [223, 101] width 97 height 12
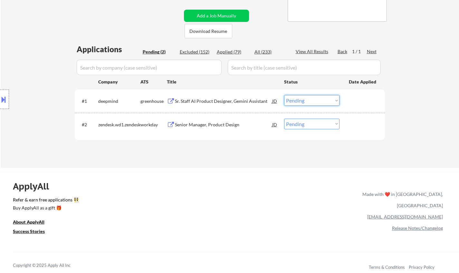
click at [306, 103] on select "Choose an option... Pending Applied Excluded (Questions) Excluded (Expired) Exc…" at bounding box center [311, 100] width 55 height 11
click at [284, 95] on select "Choose an option... Pending Applied Excluded (Questions) Excluded (Expired) Exc…" at bounding box center [311, 100] width 55 height 11
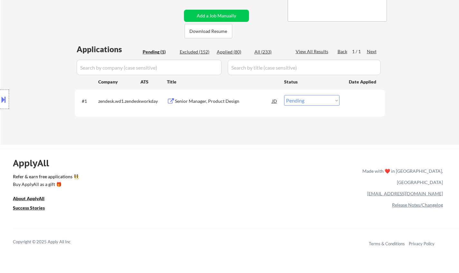
click at [208, 99] on div "Senior Manager, Product Design" at bounding box center [223, 101] width 97 height 6
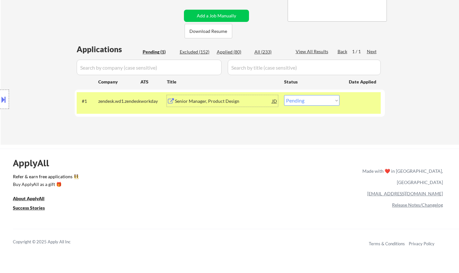
click at [313, 105] on select "Choose an option... Pending Applied Excluded (Questions) Excluded (Expired) Exc…" at bounding box center [311, 100] width 55 height 11
select select ""applied""
click at [284, 95] on select "Choose an option... Pending Applied Excluded (Questions) Excluded (Expired) Exc…" at bounding box center [311, 100] width 55 height 11
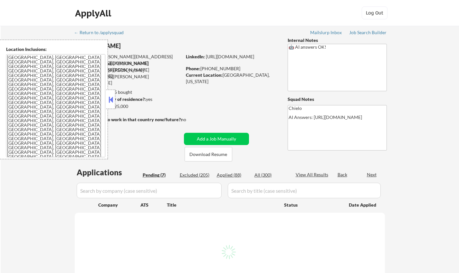
select select ""pending""
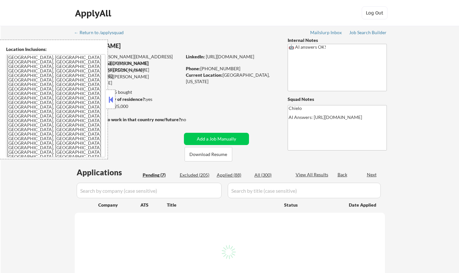
select select ""pending""
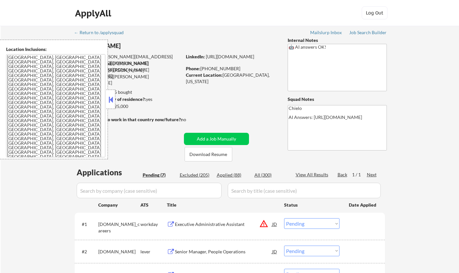
click at [110, 98] on button at bounding box center [110, 100] width 7 height 10
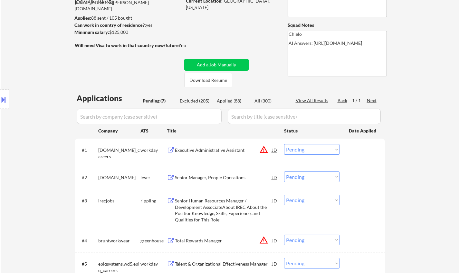
scroll to position [129, 0]
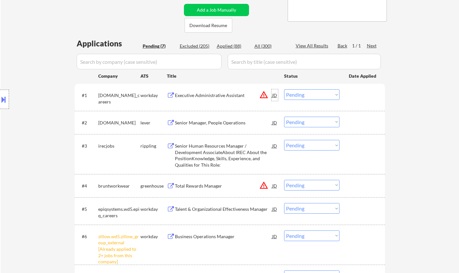
click at [275, 94] on div "JD" at bounding box center [274, 95] width 6 height 12
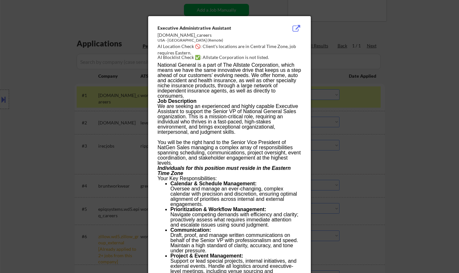
drag, startPoint x: 387, startPoint y: 138, endPoint x: 343, endPoint y: 138, distance: 43.5
click at [386, 138] on div at bounding box center [229, 136] width 459 height 273
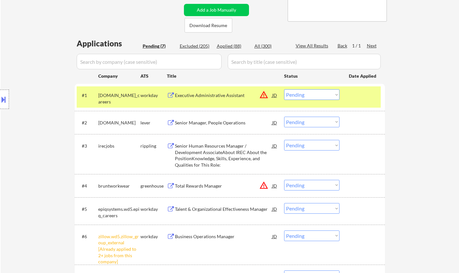
click at [0, 96] on button at bounding box center [3, 99] width 7 height 11
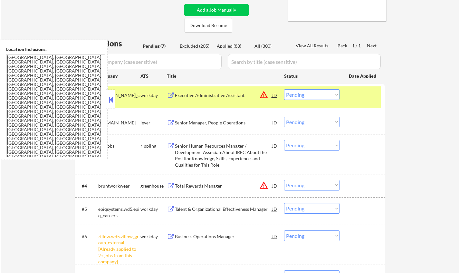
drag, startPoint x: 311, startPoint y: 93, endPoint x: 312, endPoint y: 97, distance: 4.0
click at [311, 93] on select "Choose an option... Pending Applied Excluded (Questions) Excluded (Expired) Exc…" at bounding box center [311, 94] width 55 height 11
click at [284, 89] on select "Choose an option... Pending Applied Excluded (Questions) Excluded (Expired) Exc…" at bounding box center [311, 94] width 55 height 11
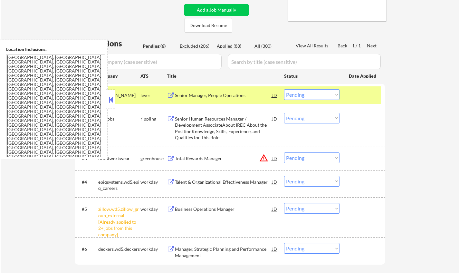
click at [111, 95] on button at bounding box center [110, 100] width 7 height 10
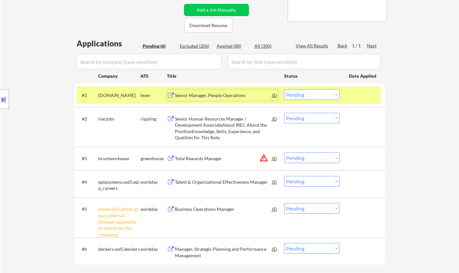
click at [195, 93] on div "Senior Manager, People Operations" at bounding box center [223, 95] width 97 height 6
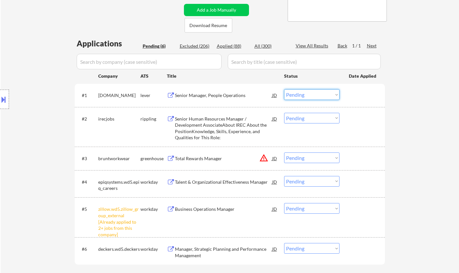
click at [307, 95] on select "Choose an option... Pending Applied Excluded (Questions) Excluded (Expired) Exc…" at bounding box center [311, 94] width 55 height 11
click at [284, 89] on select "Choose an option... Pending Applied Excluded (Questions) Excluded (Expired) Exc…" at bounding box center [311, 94] width 55 height 11
select select ""pending""
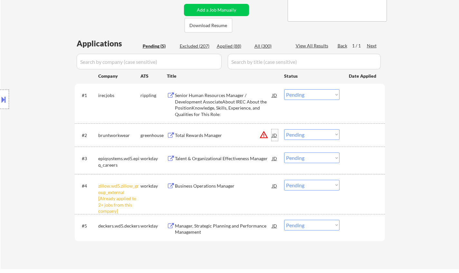
click at [277, 136] on div "JD" at bounding box center [274, 135] width 6 height 12
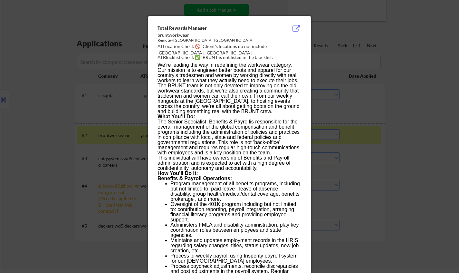
click at [388, 170] on div at bounding box center [229, 136] width 459 height 273
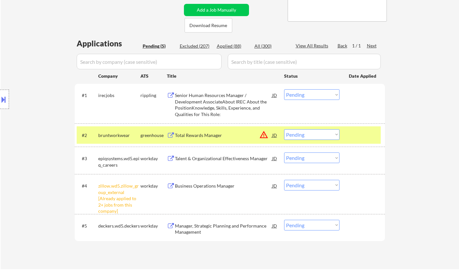
click at [313, 137] on select "Choose an option... Pending Applied Excluded (Questions) Excluded (Expired) Exc…" at bounding box center [311, 134] width 55 height 11
click at [284, 129] on select "Choose an option... Pending Applied Excluded (Questions) Excluded (Expired) Exc…" at bounding box center [311, 134] width 55 height 11
select select ""pending""
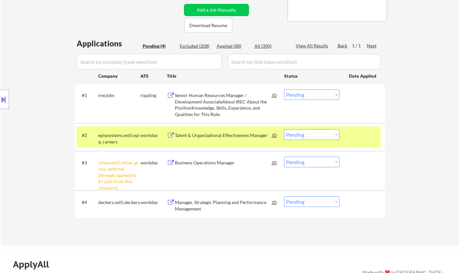
click at [315, 159] on select "Choose an option... Pending Applied Excluded (Questions) Excluded (Expired) Exc…" at bounding box center [311, 161] width 55 height 11
click at [284, 156] on select "Choose an option... Pending Applied Excluded (Questions) Excluded (Expired) Exc…" at bounding box center [311, 161] width 55 height 11
select select ""pending""
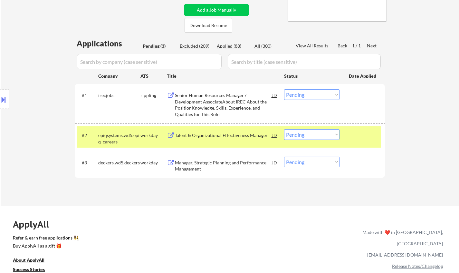
click at [193, 109] on div "Senior Human Resources Manager / Development AssociateAbout IREC About the Posi…" at bounding box center [223, 104] width 97 height 25
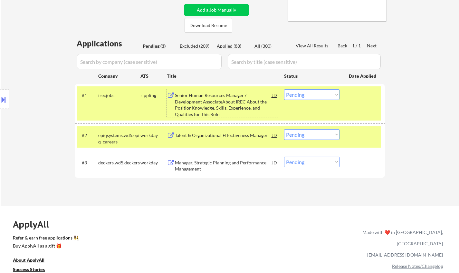
click at [308, 93] on select "Choose an option... Pending Applied Excluded (Questions) Excluded (Expired) Exc…" at bounding box center [311, 94] width 55 height 11
click at [308, 94] on select "Choose an option... Pending Applied Excluded (Questions) Excluded (Expired) Exc…" at bounding box center [311, 94] width 55 height 11
click at [284, 89] on select "Choose an option... Pending Applied Excluded (Questions) Excluded (Expired) Exc…" at bounding box center [311, 94] width 55 height 11
select select ""pending""
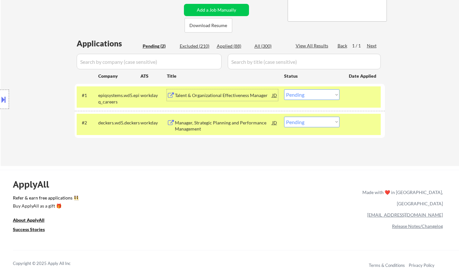
click at [212, 97] on div "Talent & Organizational Effectiveness Manager" at bounding box center [223, 95] width 97 height 6
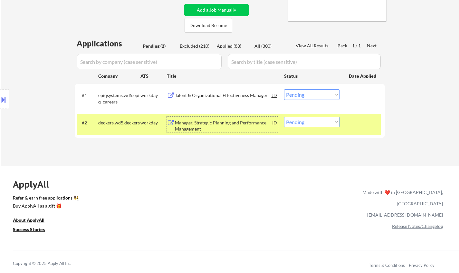
click at [227, 118] on div "Manager, Strategic Planning and Performance Management" at bounding box center [223, 124] width 97 height 15
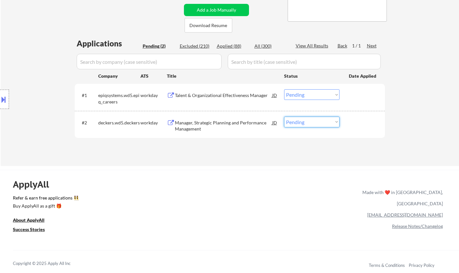
click at [300, 126] on select "Choose an option... Pending Applied Excluded (Questions) Excluded (Expired) Exc…" at bounding box center [311, 122] width 55 height 11
select select ""excluded__salary_""
click at [284, 117] on select "Choose an option... Pending Applied Excluded (Questions) Excluded (Expired) Exc…" at bounding box center [311, 122] width 55 height 11
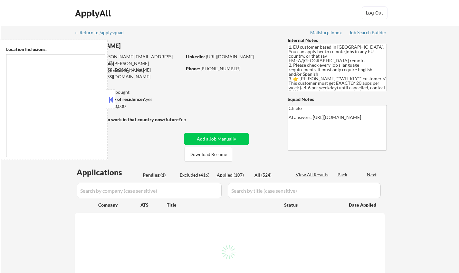
select select ""pending""
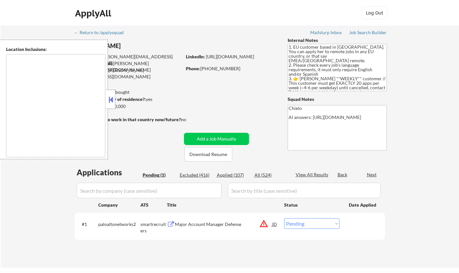
click at [111, 100] on button at bounding box center [110, 100] width 7 height 10
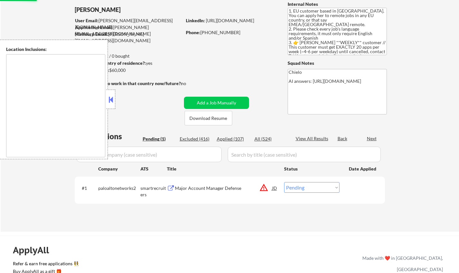
scroll to position [64, 0]
